Goal: Find specific page/section: Find specific page/section

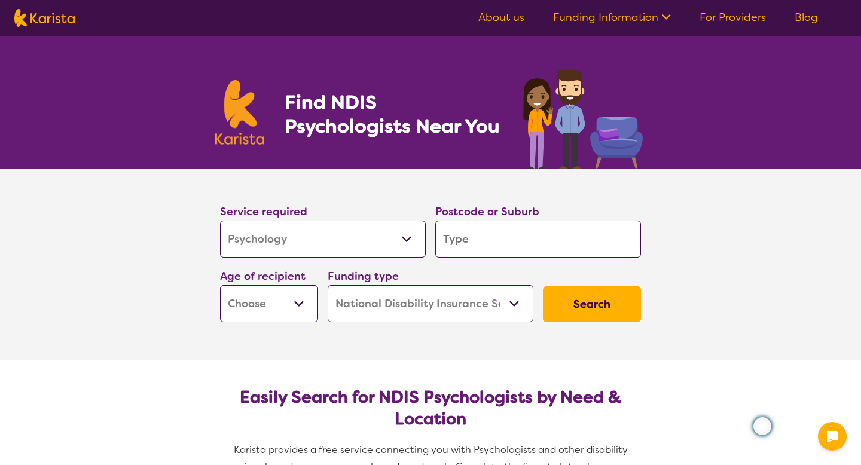
select select "Psychology"
select select "NDIS"
select select "Psychology"
select select "NDIS"
click at [467, 241] on input "search" at bounding box center [538, 239] width 206 height 37
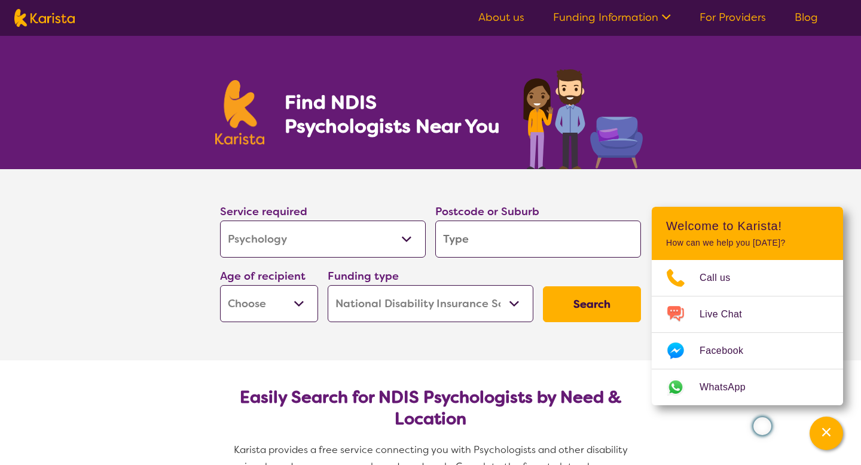
type input "2"
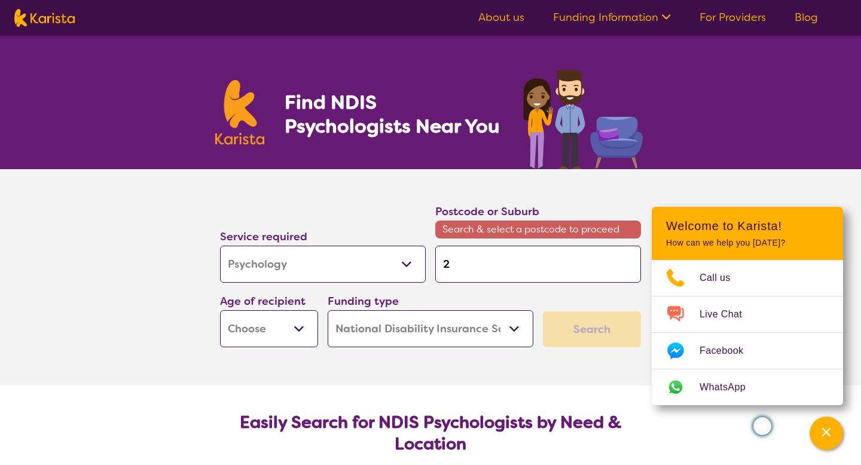
type input "21"
type input "219"
type input "2192"
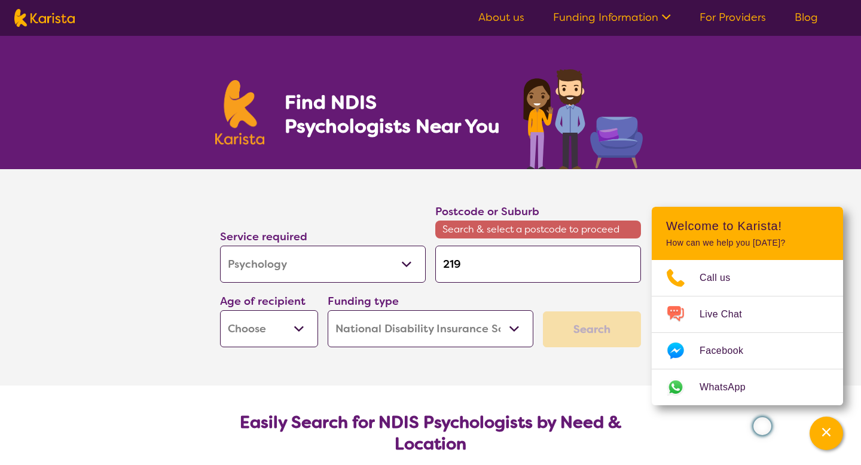
type input "2192"
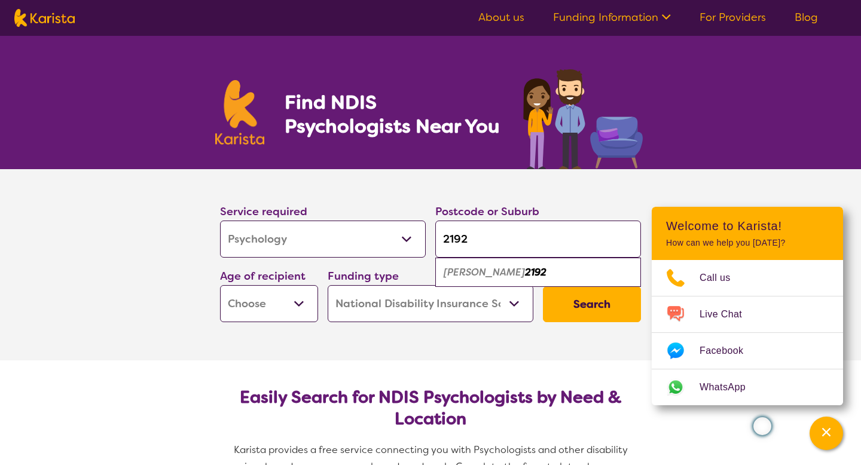
type input "2192"
click at [474, 274] on em "[PERSON_NAME]" at bounding box center [484, 272] width 81 height 13
click at [295, 300] on select "Early Childhood - 0 to 9 Child - 10 to 11 Adolescent - 12 to 17 Adult - 18 to 6…" at bounding box center [269, 303] width 98 height 37
select select "AS"
click at [220, 285] on select "Early Childhood - 0 to 9 Child - 10 to 11 Adolescent - 12 to 17 Adult - 18 to 6…" at bounding box center [269, 303] width 98 height 37
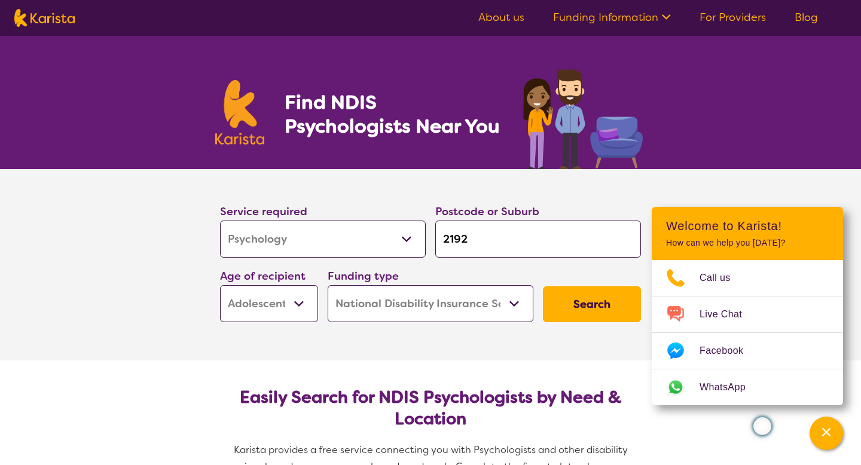
select select "AS"
click at [586, 307] on button "Search" at bounding box center [592, 304] width 98 height 36
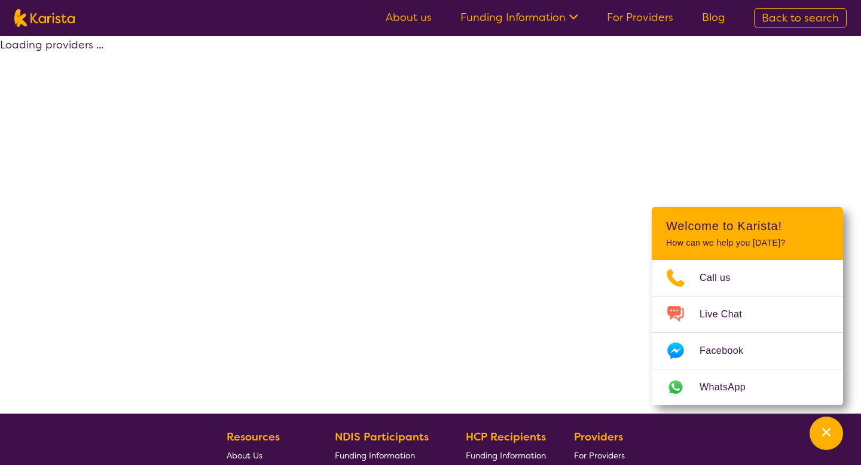
select select "by_score"
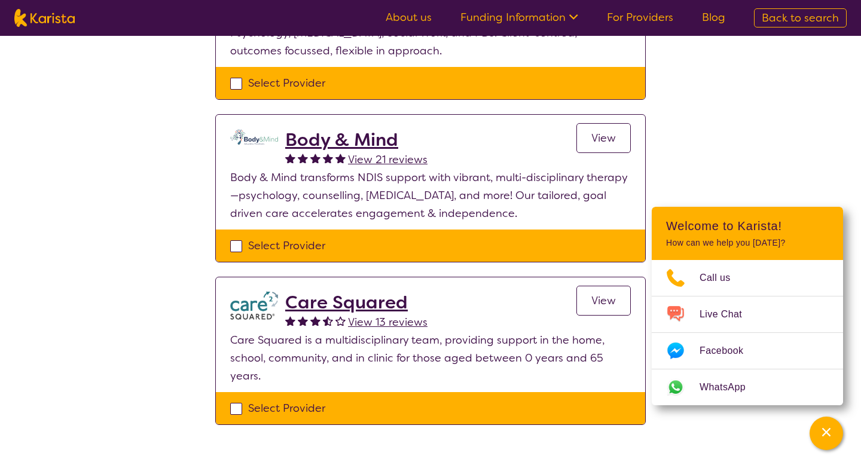
scroll to position [736, 0]
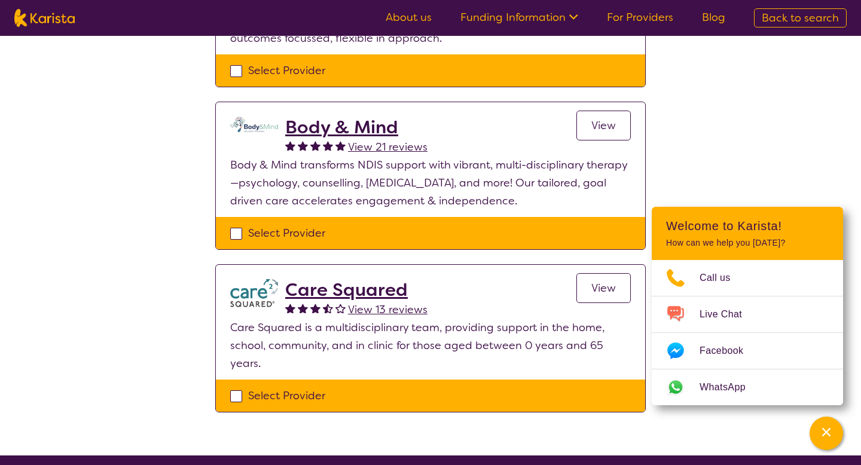
click at [375, 130] on h2 "Body & Mind" at bounding box center [356, 128] width 142 height 22
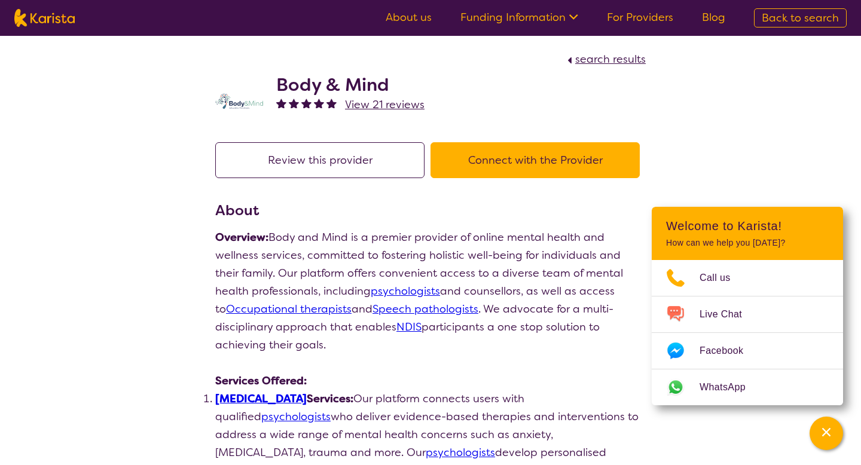
click at [573, 17] on icon at bounding box center [571, 16] width 13 height 13
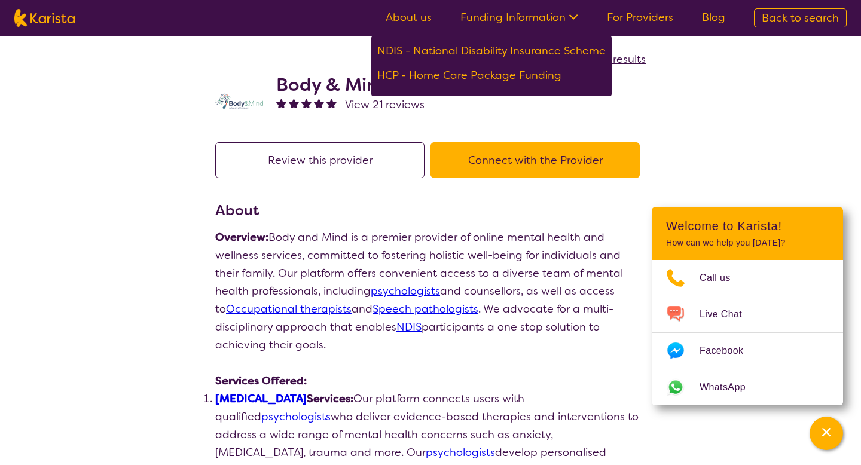
click at [573, 17] on icon at bounding box center [571, 16] width 13 height 13
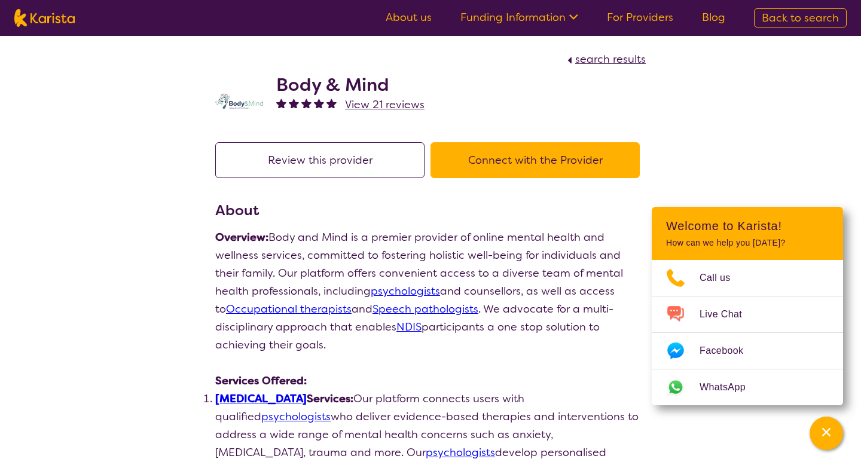
scroll to position [736, 0]
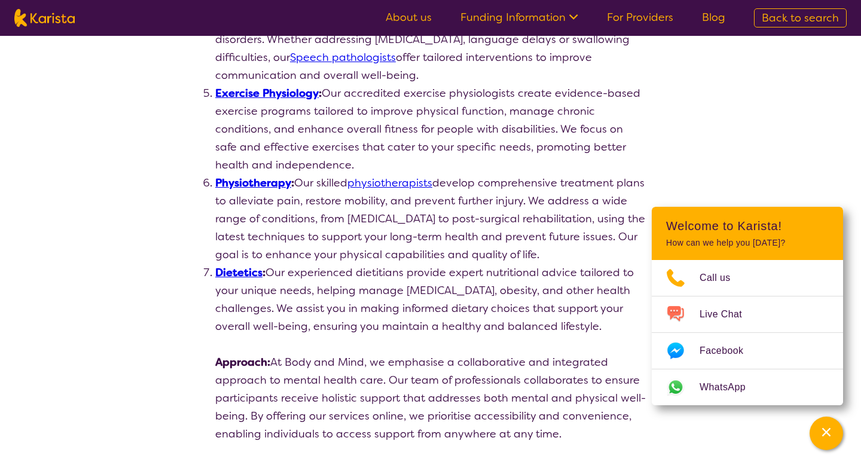
select select "by_score"
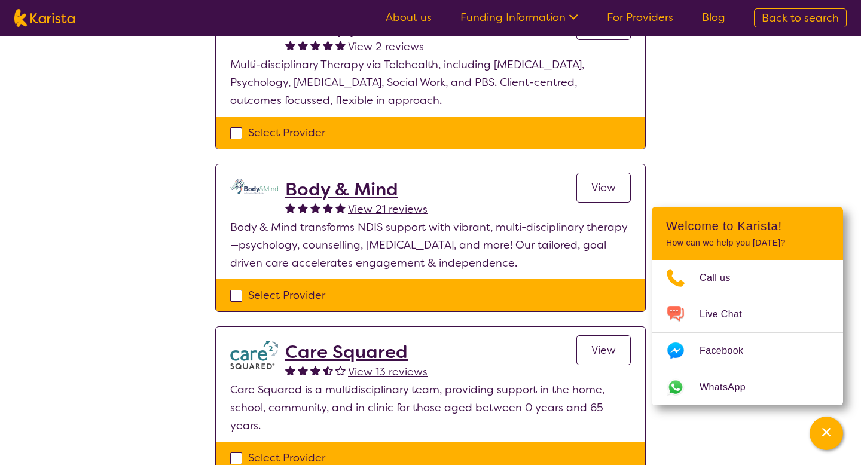
scroll to position [675, 0]
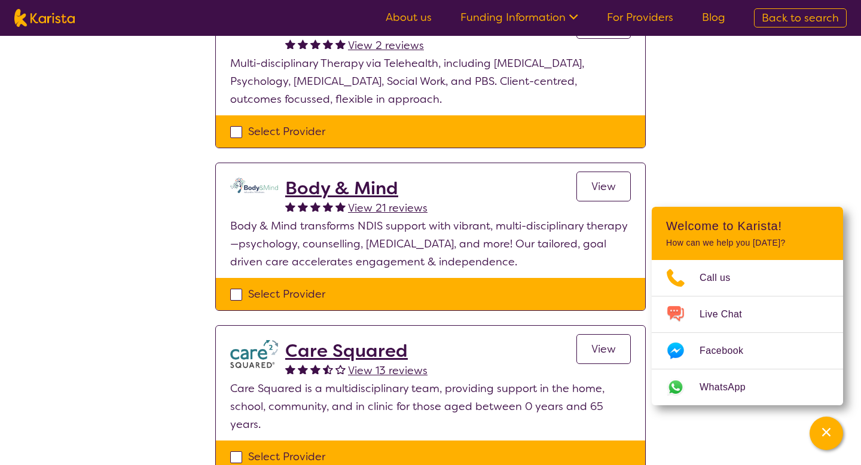
click at [228, 301] on div "Select Provider" at bounding box center [430, 294] width 429 height 32
click at [236, 295] on div "Select Provider" at bounding box center [430, 294] width 400 height 18
checkbox input "true"
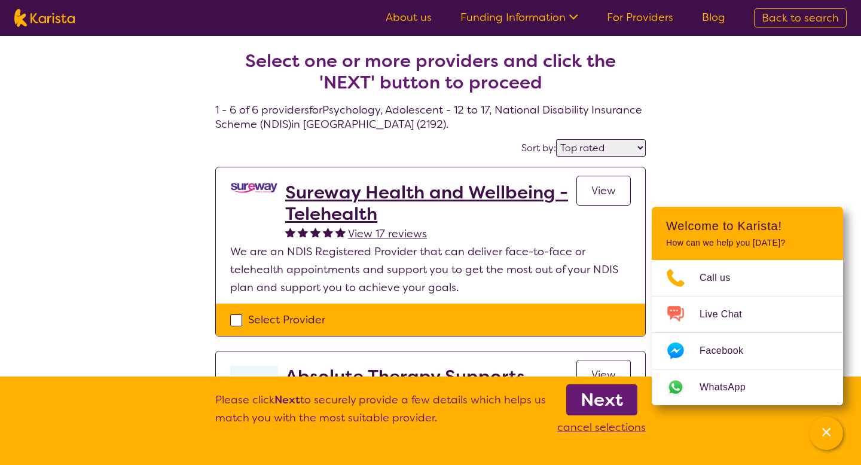
click at [595, 396] on b "Next" at bounding box center [601, 400] width 42 height 24
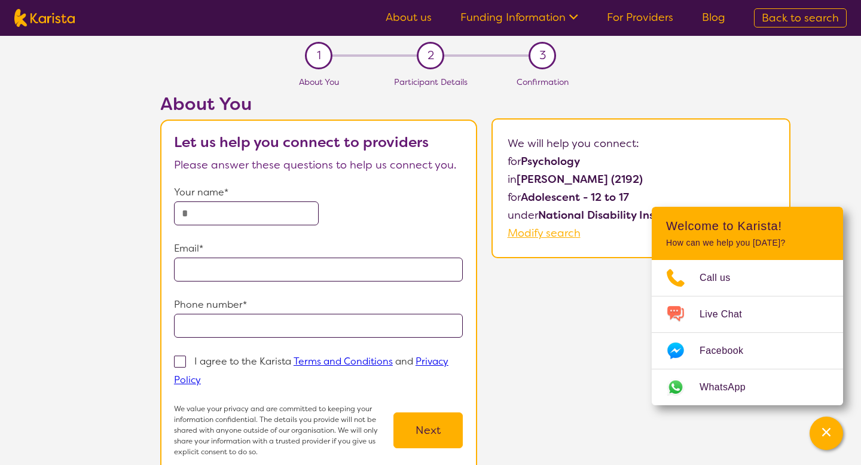
select select "by_score"
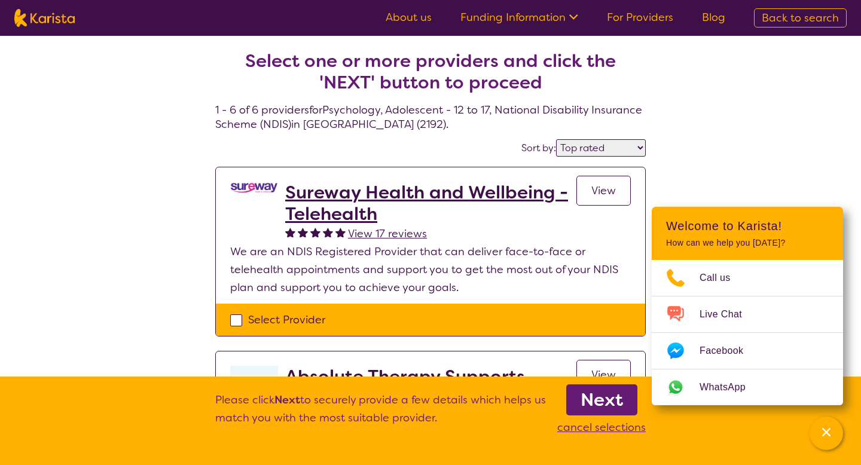
select select "Psychology"
select select "AS"
select select "NDIS"
select select "Psychology"
select select "AS"
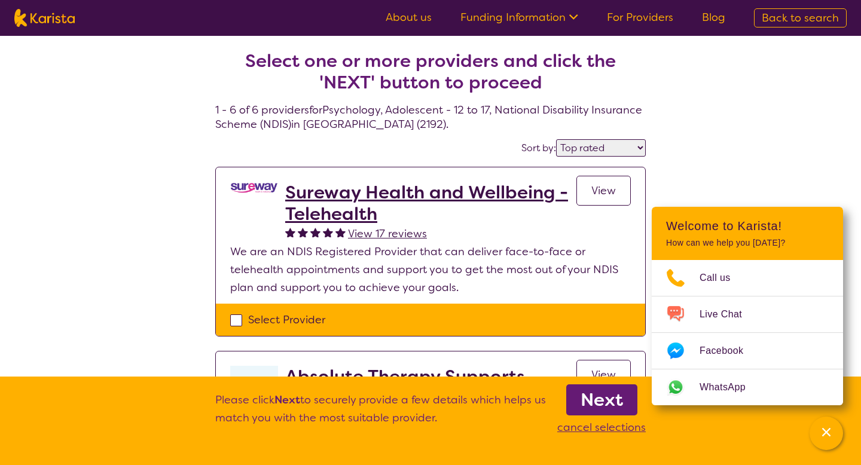
select select "NDIS"
